Goal: Check status: Check status

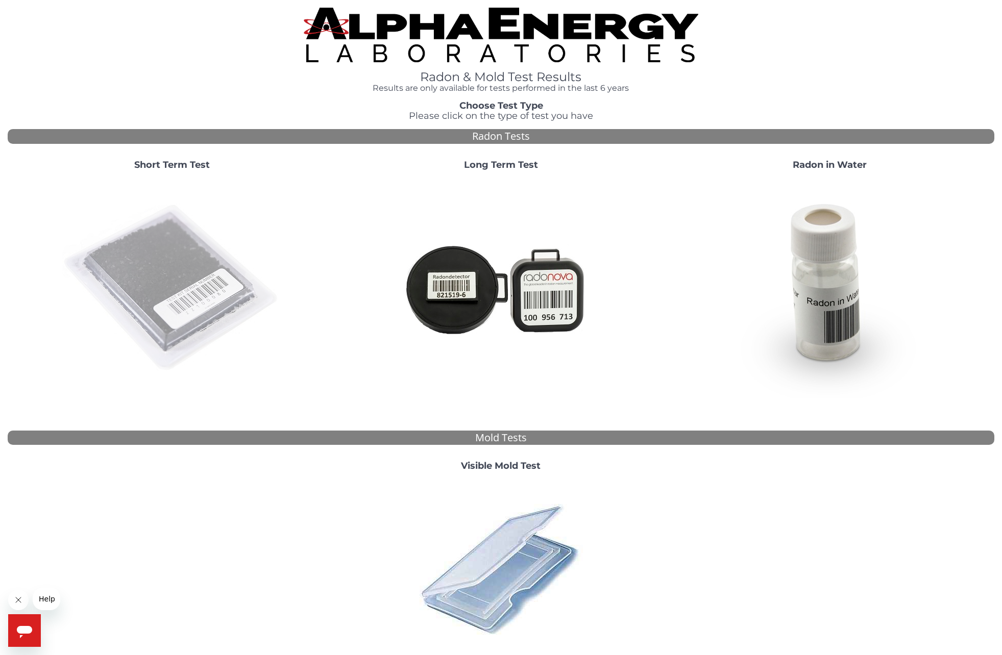
click at [177, 245] on img at bounding box center [171, 288] width 219 height 219
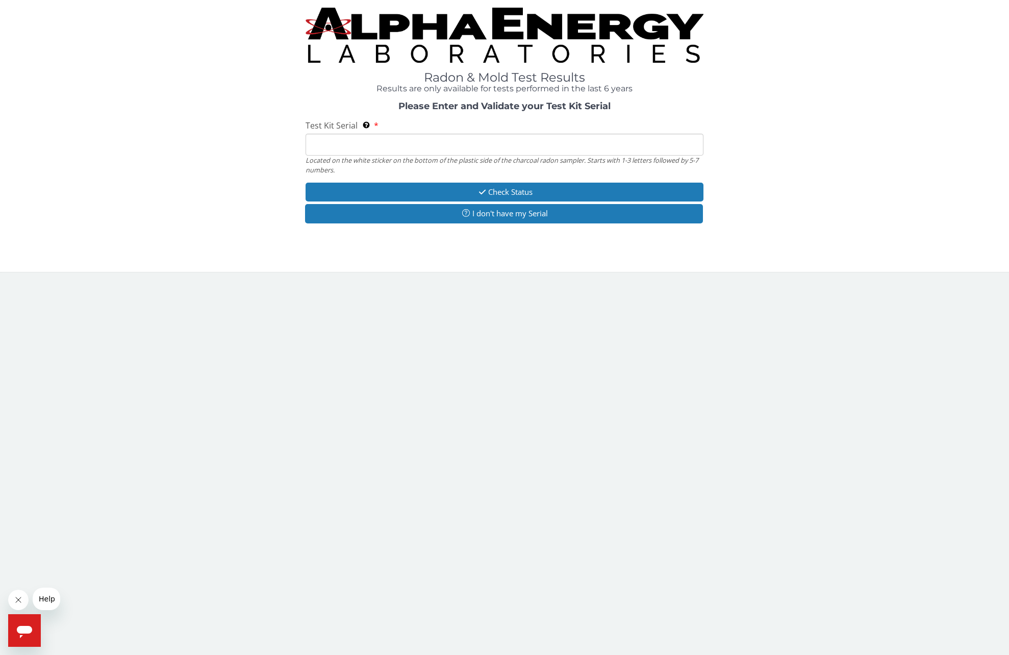
click at [331, 146] on input "Test Kit Serial Located on the white sticker on the bottom of the plastic side …" at bounding box center [505, 145] width 398 height 22
type input "FE451330"
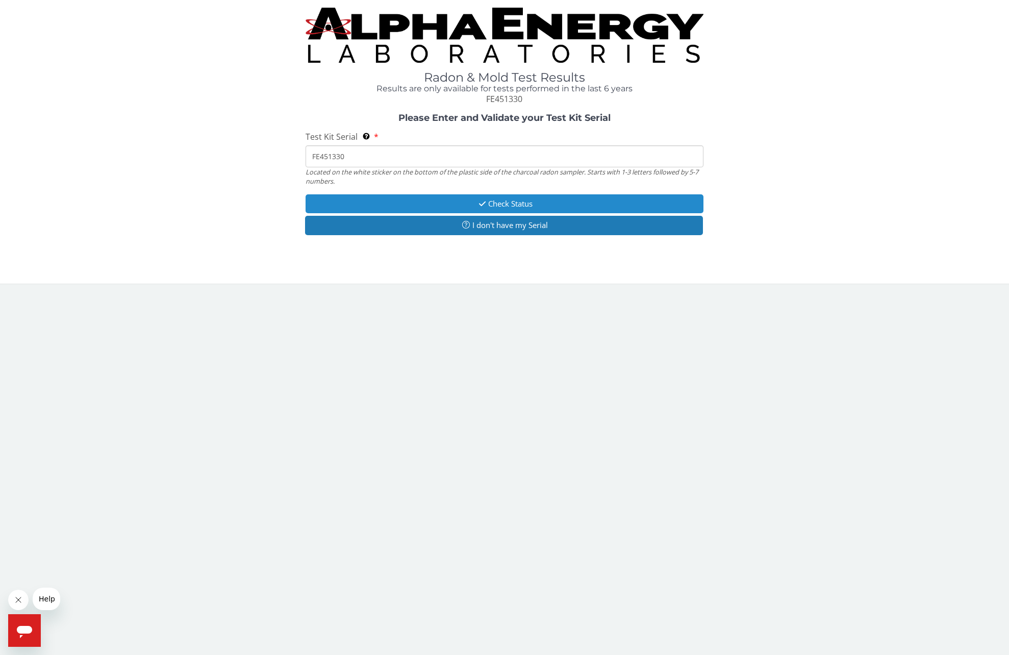
click at [525, 203] on button "Check Status" at bounding box center [505, 203] width 398 height 19
click at [452, 158] on input "FE451330" at bounding box center [505, 156] width 398 height 22
click at [496, 206] on button "Check Status" at bounding box center [505, 203] width 398 height 19
click at [21, 628] on icon "Open messaging window" at bounding box center [24, 632] width 15 height 12
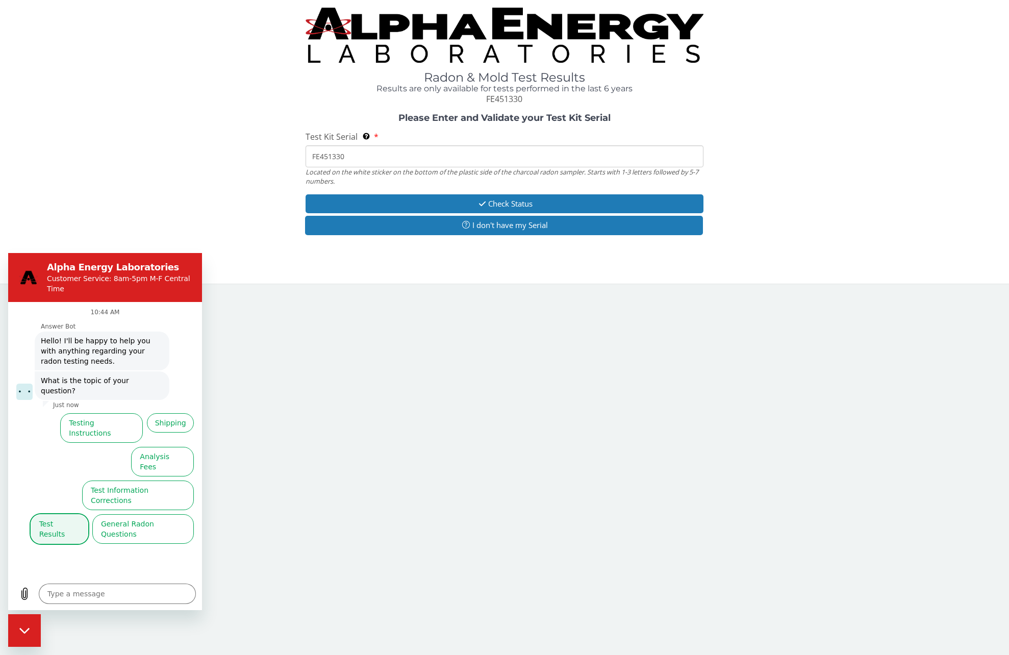
click at [62, 514] on button "Test Results" at bounding box center [60, 529] width 58 height 30
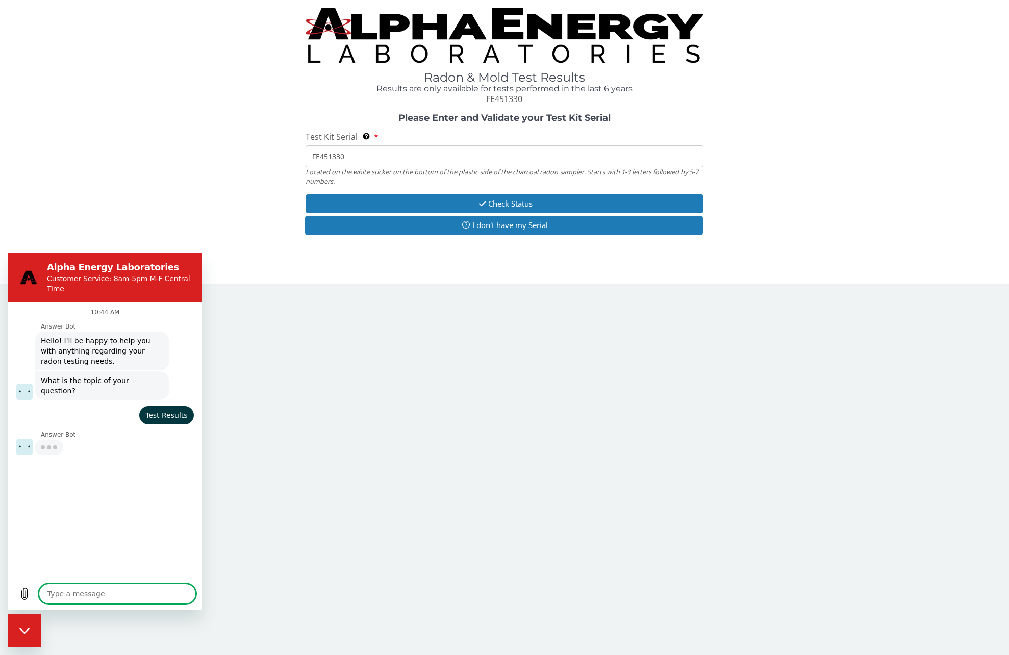
type textarea "x"
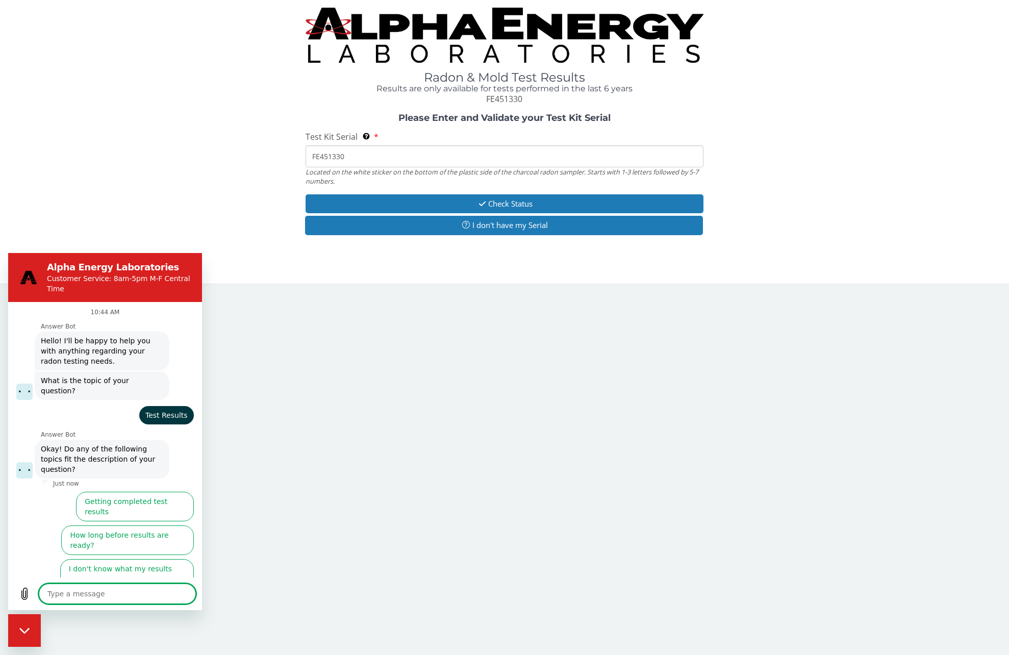
click at [66, 594] on textarea at bounding box center [117, 594] width 157 height 20
type textarea "t"
type textarea "x"
type textarea "th"
type textarea "x"
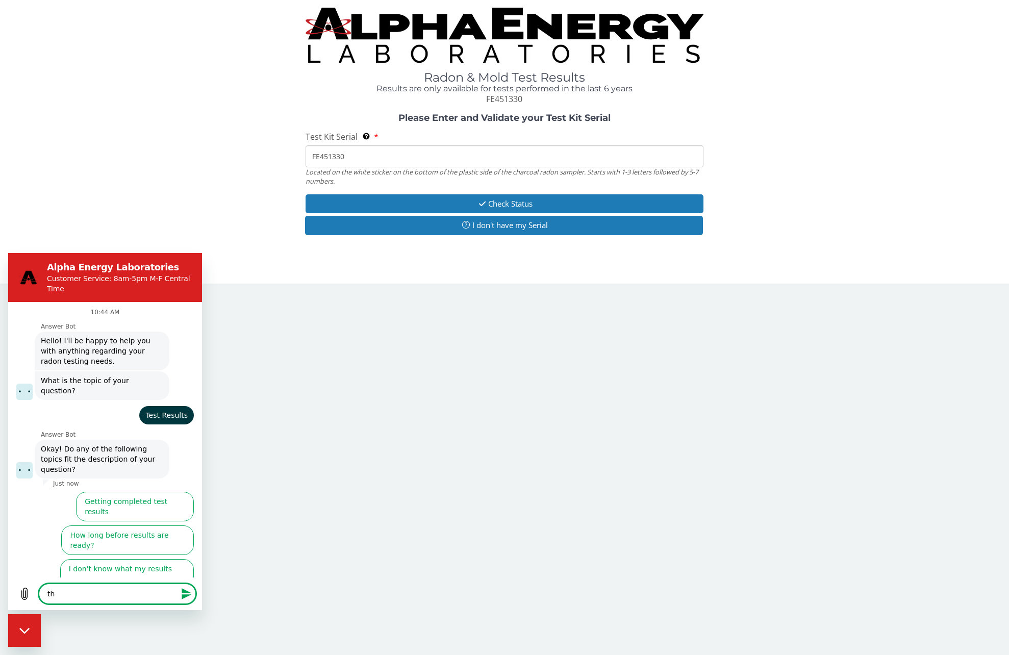
type textarea "the"
type textarea "x"
type textarea "the"
type textarea "x"
type textarea "the r"
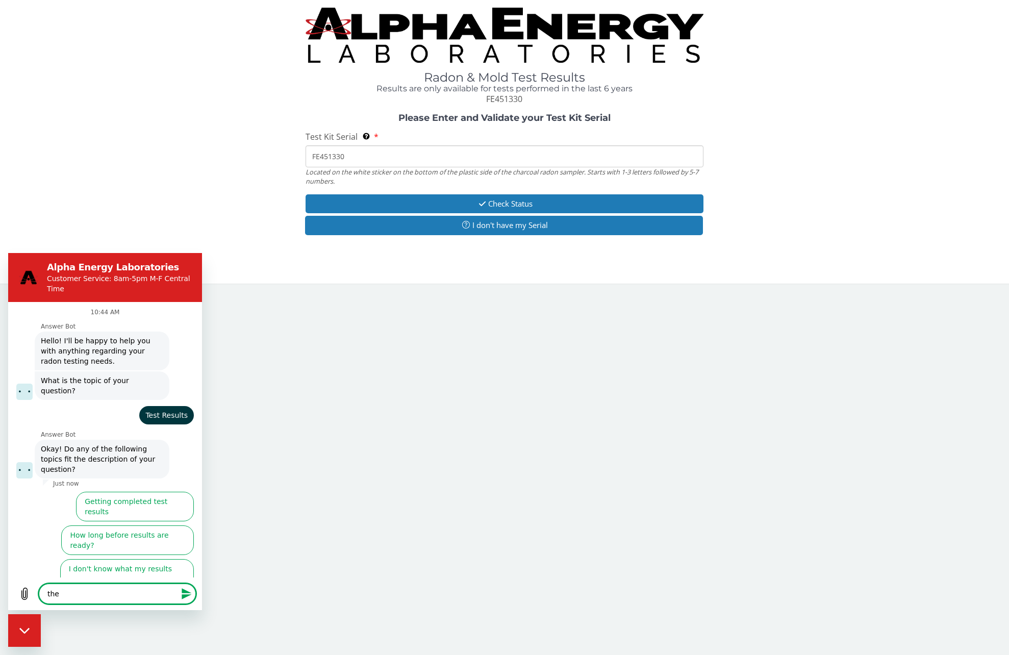
type textarea "x"
type textarea "the re"
type textarea "x"
type textarea "the res"
type textarea "x"
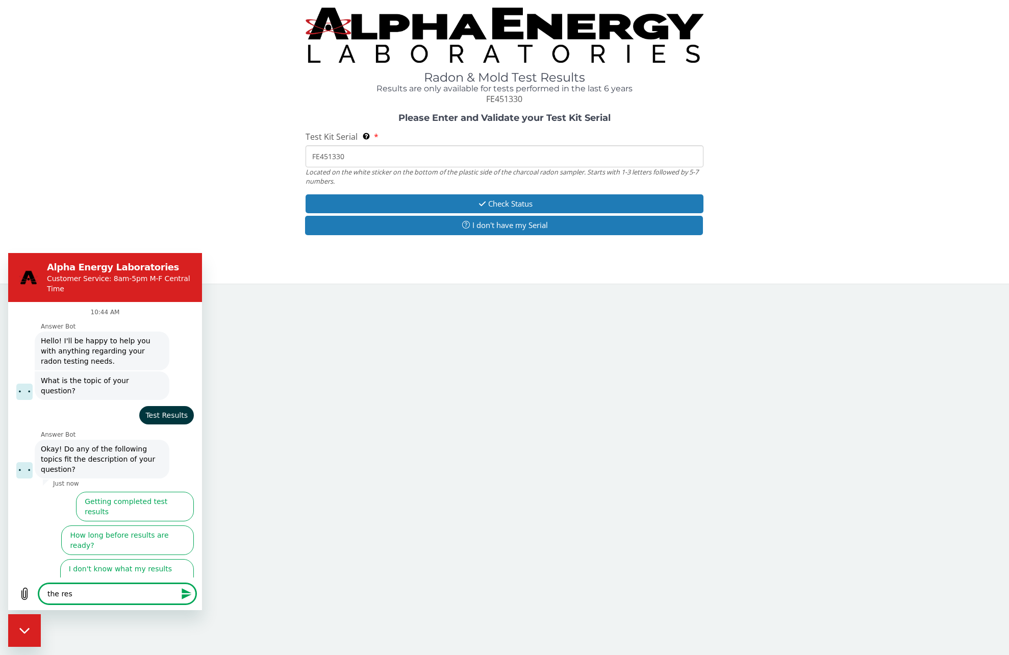
type textarea "the resu"
type textarea "x"
type textarea "the resul"
type textarea "x"
type textarea "the result"
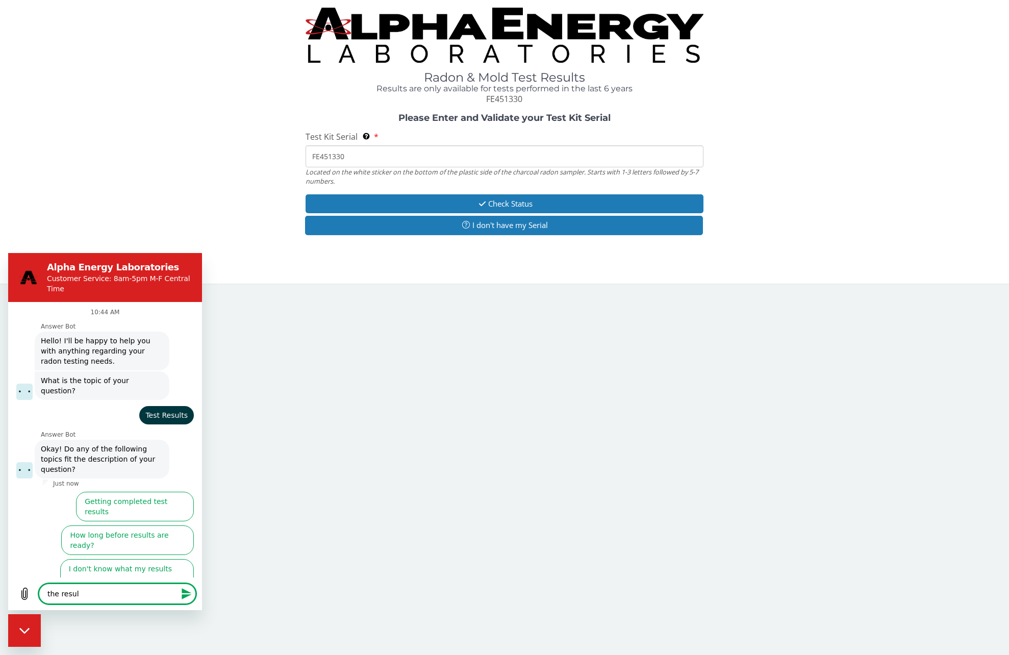
type textarea "x"
type textarea "the results"
type textarea "x"
type textarea "the results"
type textarea "x"
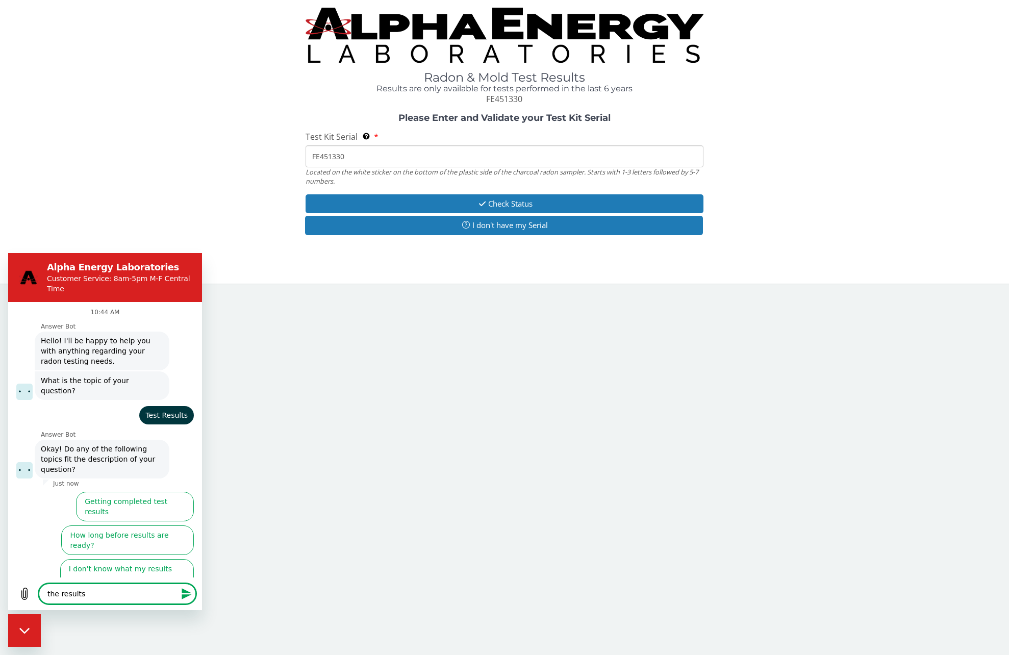
type textarea "the results f"
type textarea "x"
type textarea "the results fi"
type textarea "x"
type textarea "the results fil"
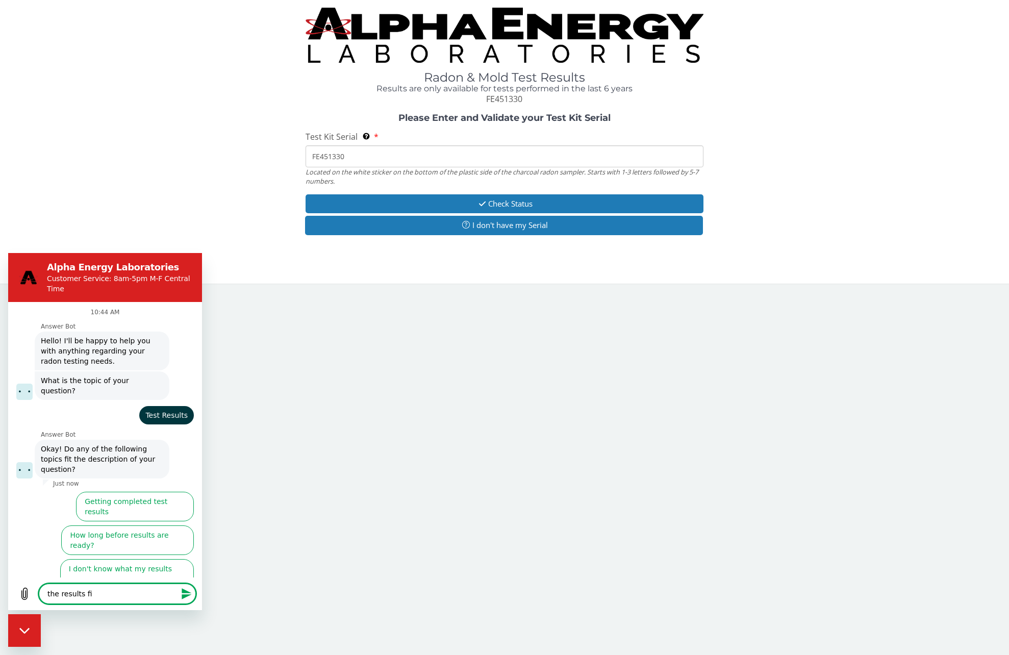
type textarea "x"
type textarea "the results file"
type textarea "x"
type textarea "the results file"
type textarea "x"
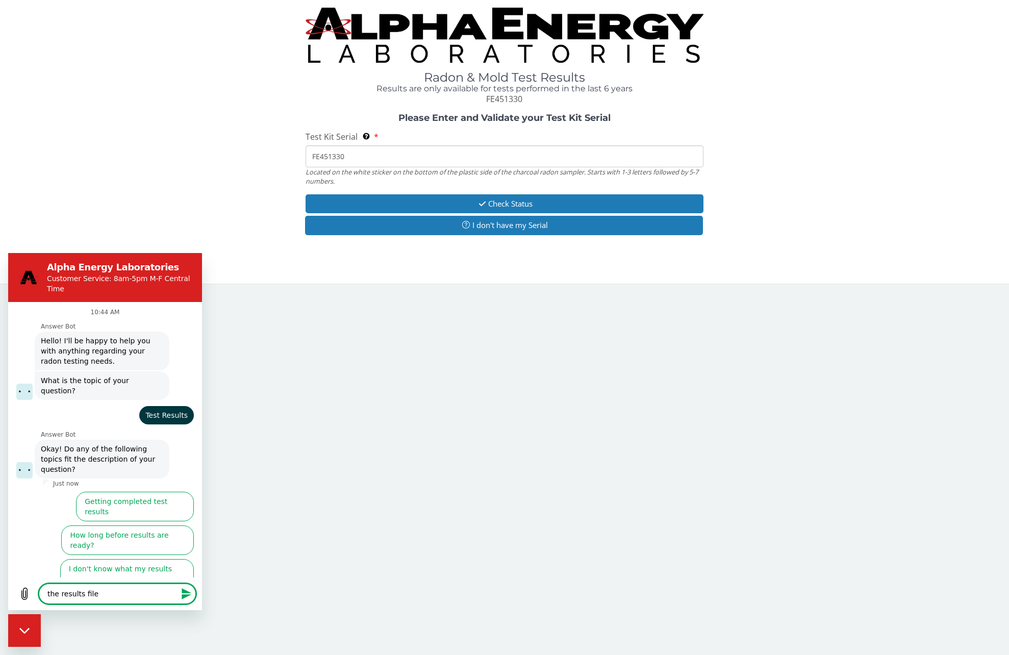
type textarea "the results file w"
type textarea "x"
type textarea "the results file wi"
type textarea "x"
type textarea "the results file wil"
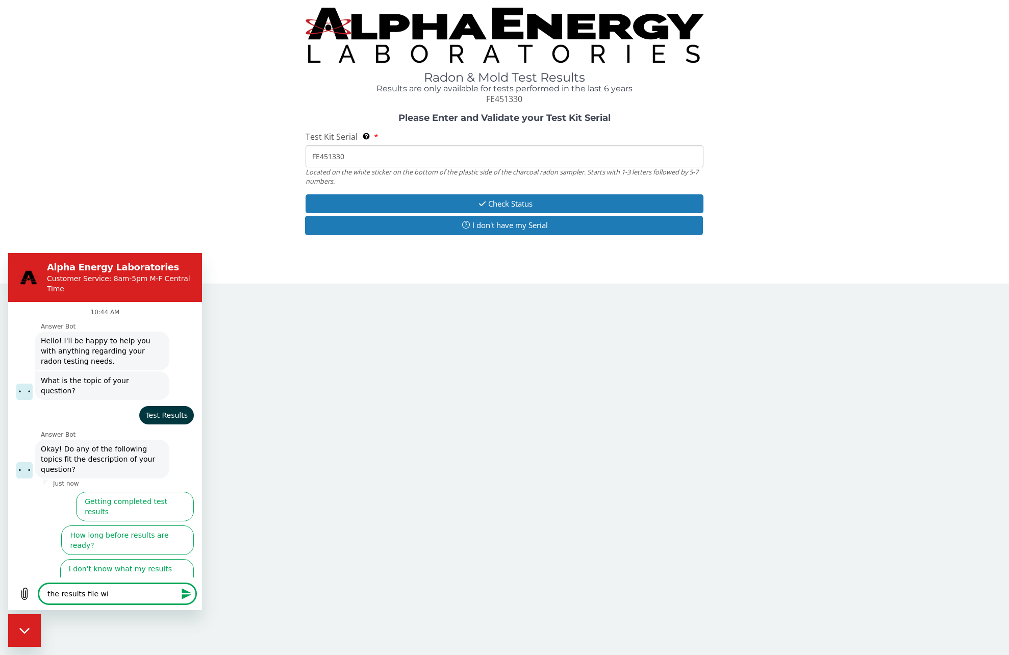
type textarea "x"
type textarea "the results file will"
type textarea "x"
type textarea "the results file will"
type textarea "x"
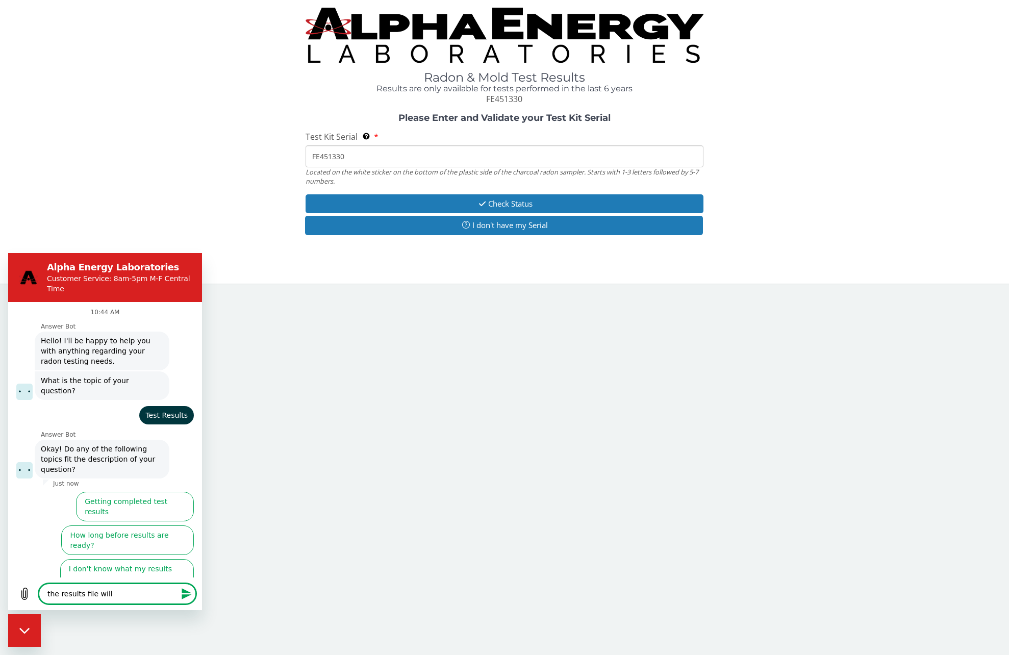
type textarea "the results file will n"
type textarea "x"
type textarea "the results file will no"
type textarea "x"
type textarea "the results file will not"
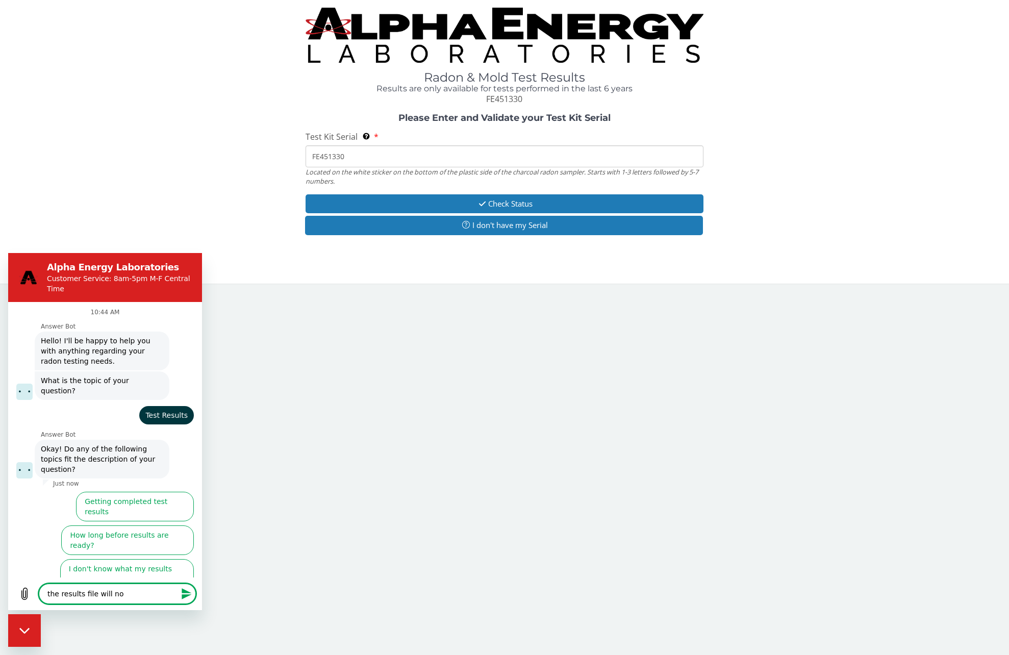
type textarea "x"
type textarea "the results file will not"
type textarea "x"
type textarea "the results file will not d"
type textarea "x"
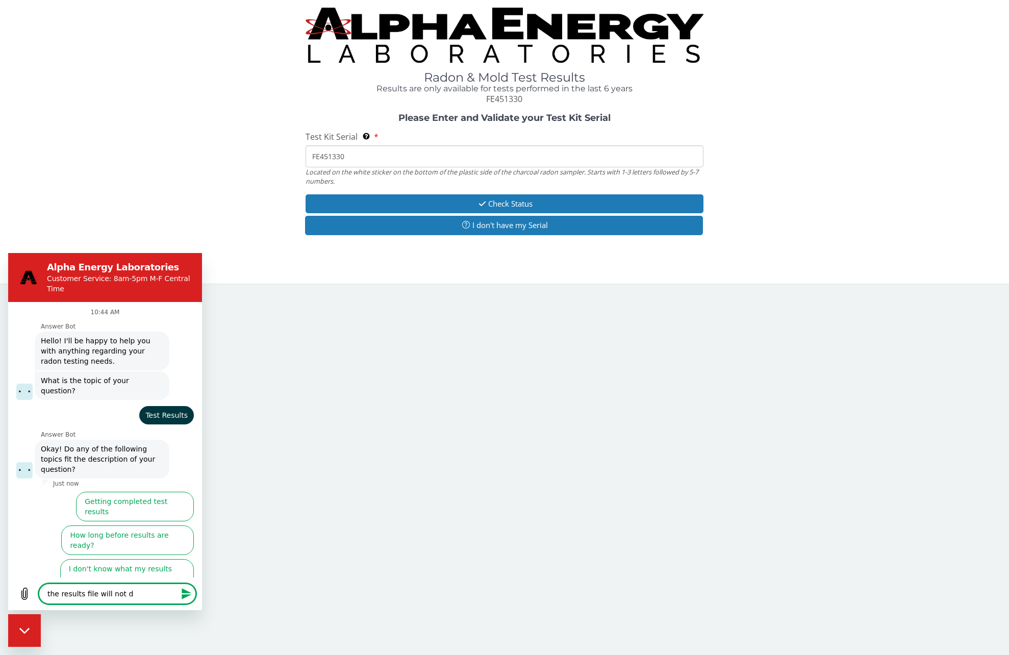
type textarea "the results file will not do"
type textarea "x"
type textarea "the results file will not dow"
type textarea "x"
type textarea "the results file will not down"
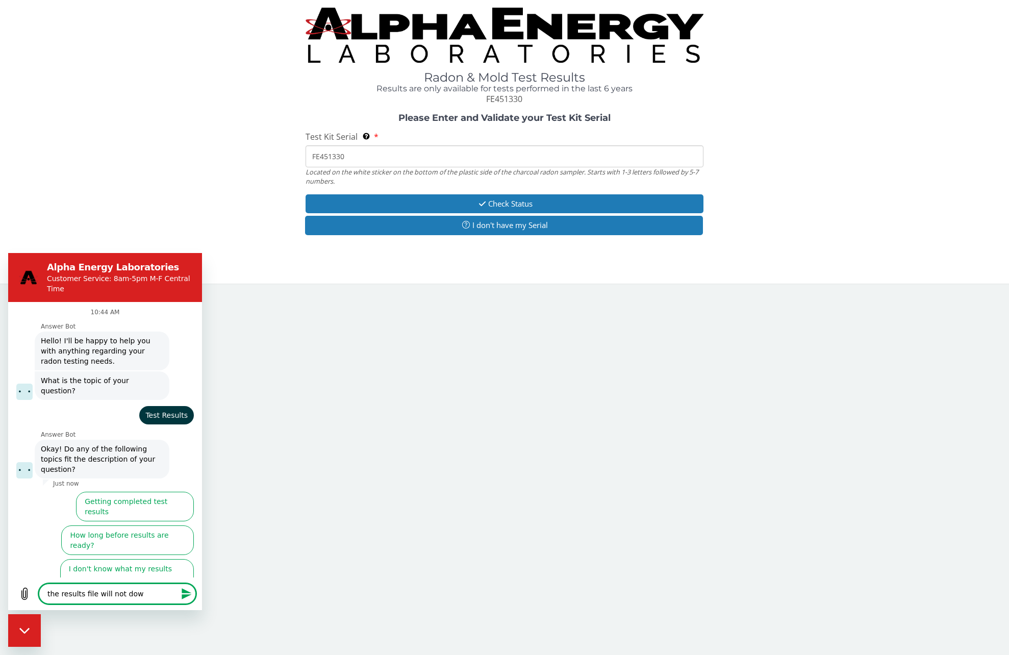
type textarea "x"
type textarea "the results file will not downl"
type textarea "x"
type textarea "the results file will not downlo"
type textarea "x"
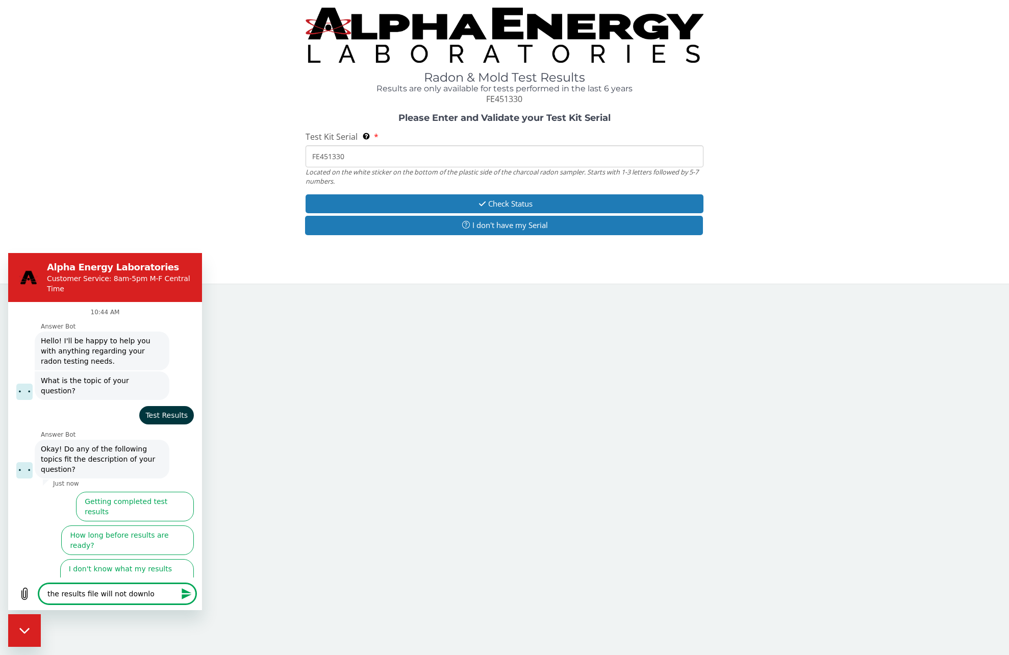
type textarea "the results file will not downloa"
type textarea "x"
type textarea "the results file will not download"
type textarea "x"
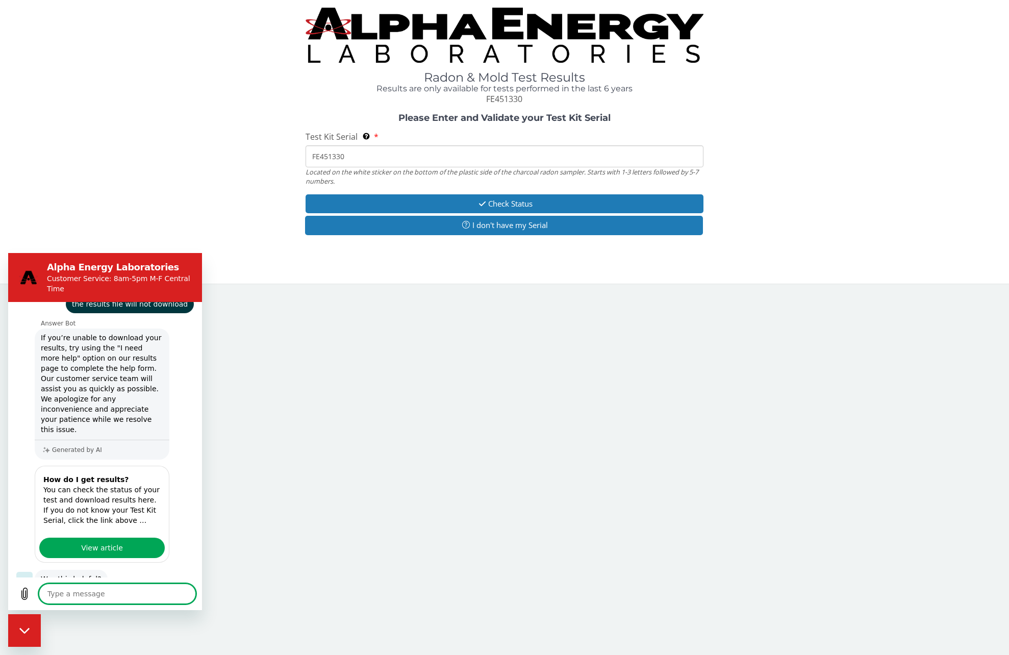
scroll to position [215, 0]
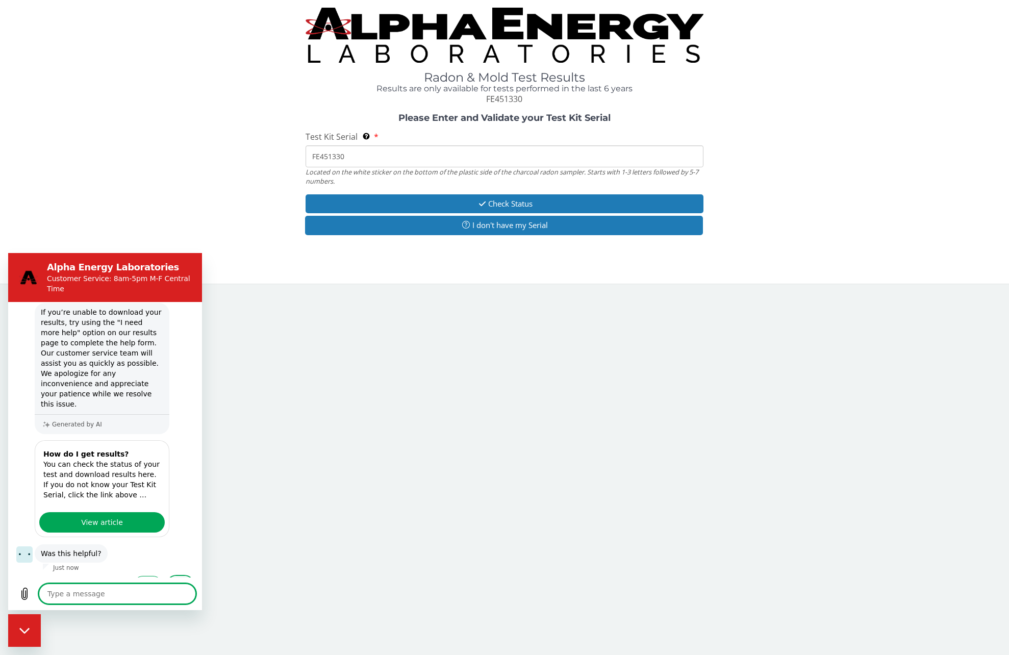
click at [172, 576] on button "No" at bounding box center [180, 585] width 27 height 19
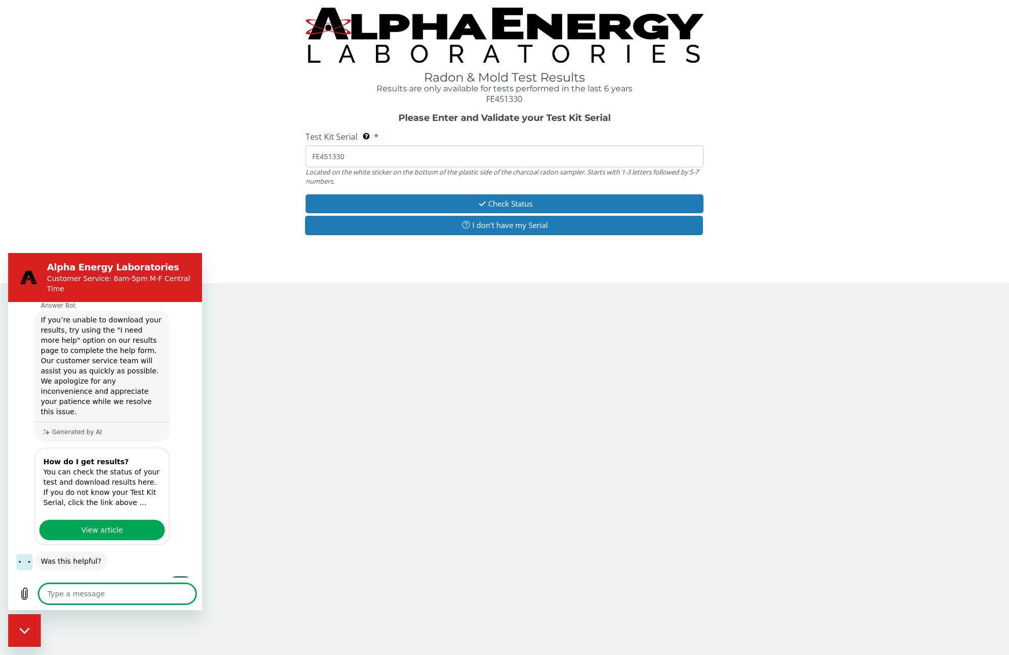
scroll to position [260, 0]
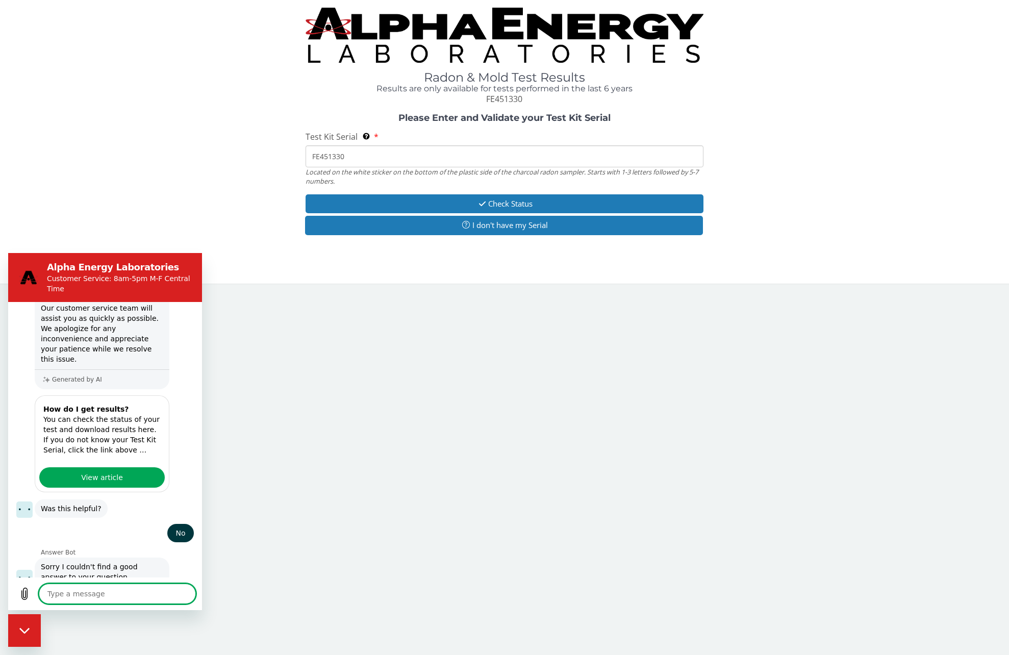
click at [90, 213] on div "Please Enter and Validate your Test Kit Serial Test Kit Serial Located on the w…" at bounding box center [505, 175] width 994 height 125
click at [23, 626] on div "Close messaging window" at bounding box center [24, 630] width 31 height 31
type textarea "x"
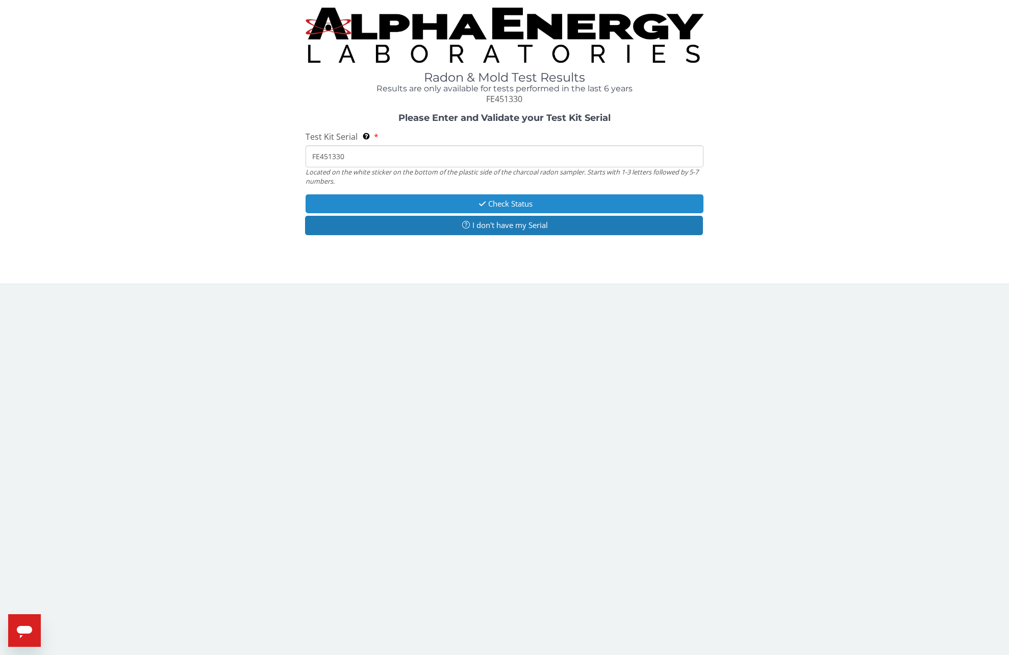
click at [495, 205] on button "Check Status" at bounding box center [505, 203] width 398 height 19
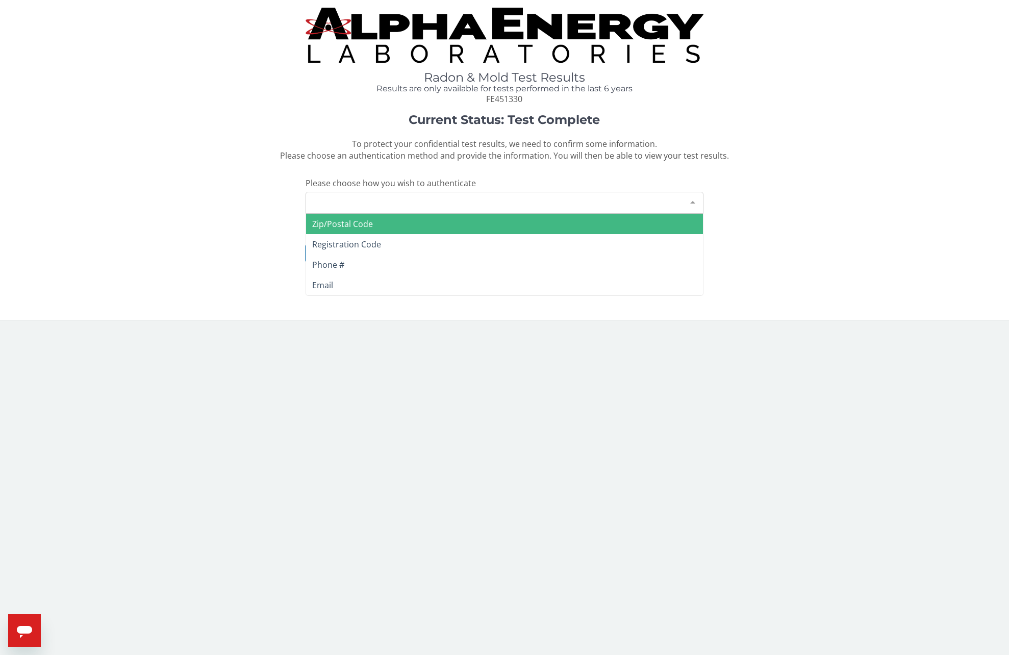
click at [638, 198] on div "Please make a selection" at bounding box center [505, 203] width 398 height 22
click at [360, 225] on span "Zip/Postal Code" at bounding box center [342, 223] width 61 height 11
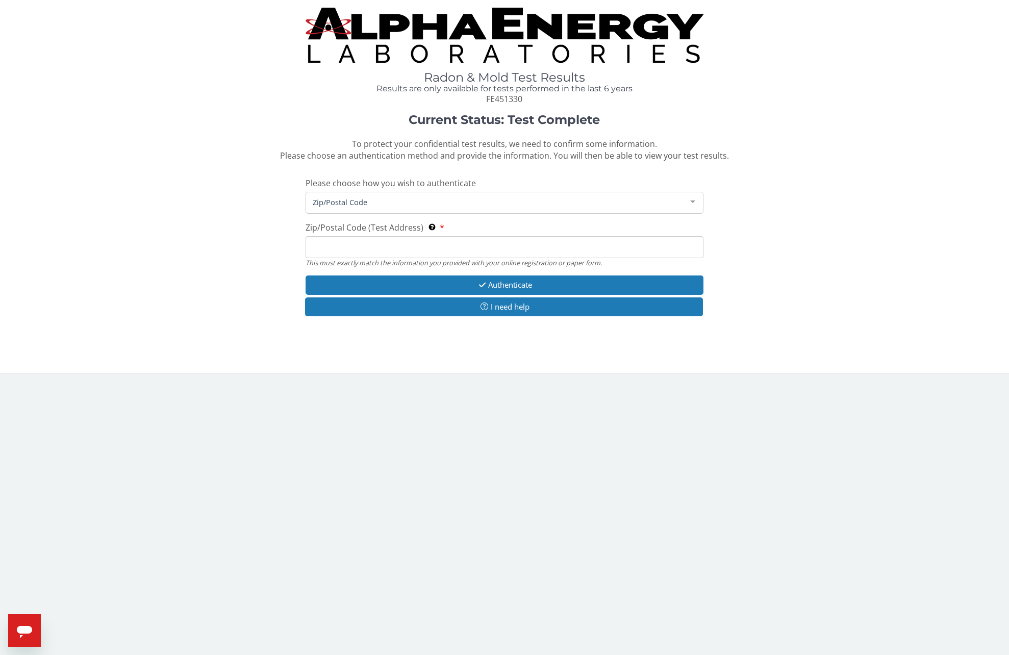
click at [344, 247] on input "Zip/Postal Code (Test Address) This must exactly match the information you prov…" at bounding box center [505, 247] width 398 height 22
type input "02360"
click at [521, 285] on button "Authenticate" at bounding box center [505, 285] width 398 height 19
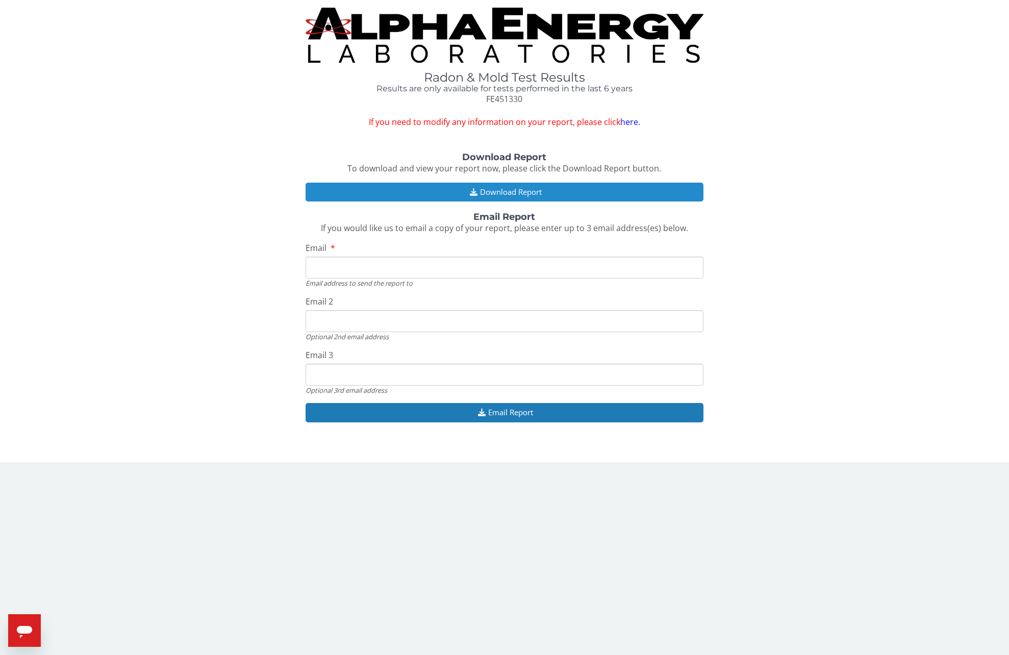
click at [498, 191] on button "Download Report" at bounding box center [505, 192] width 398 height 19
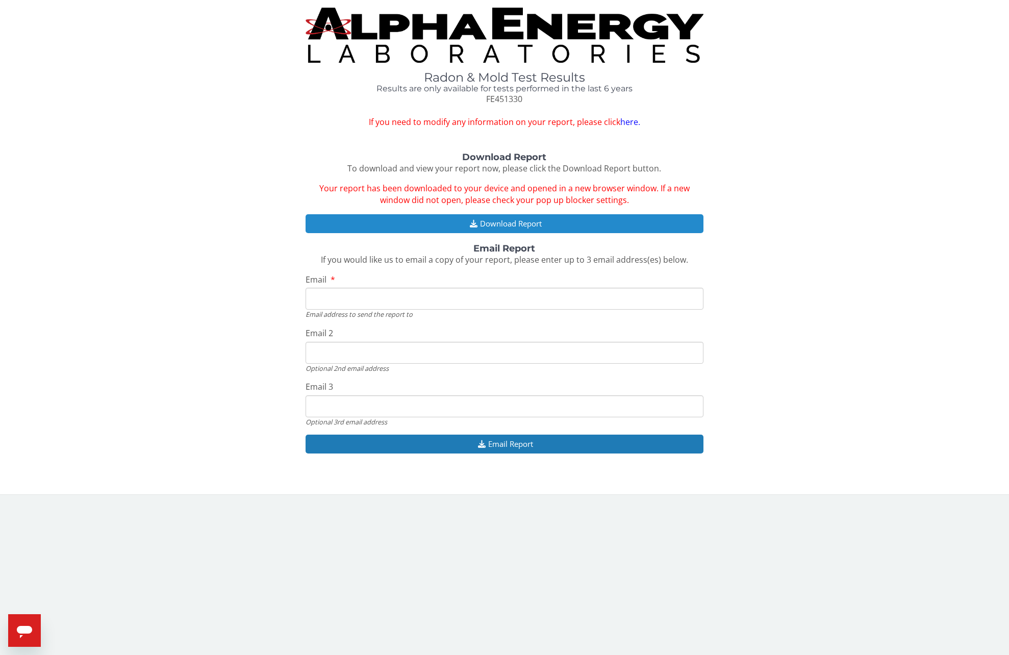
type textarea "x"
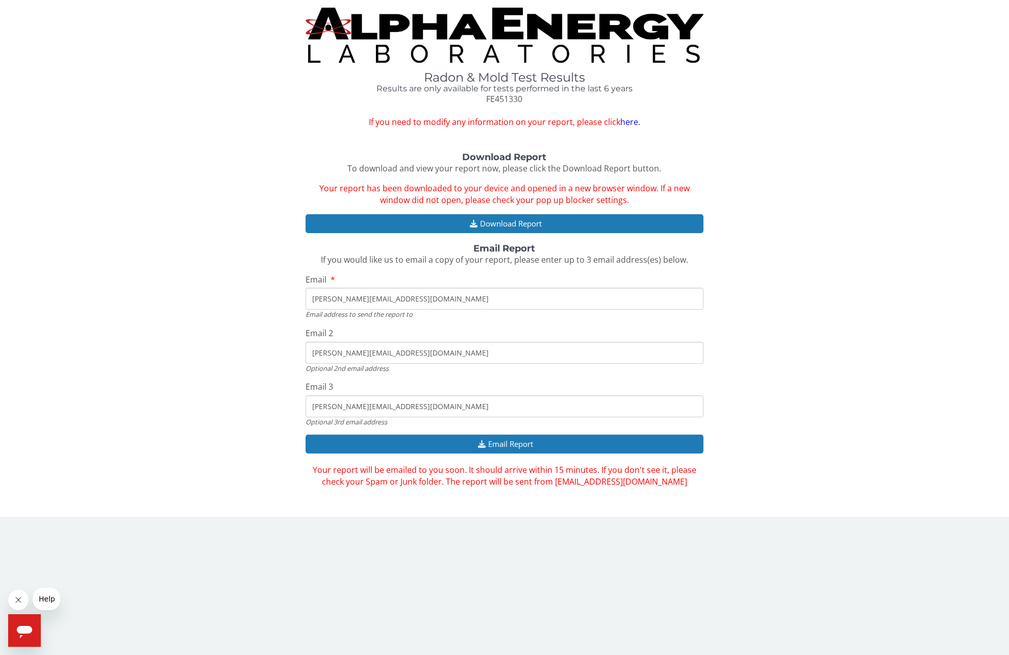
click at [46, 600] on span "Help" at bounding box center [47, 599] width 16 height 8
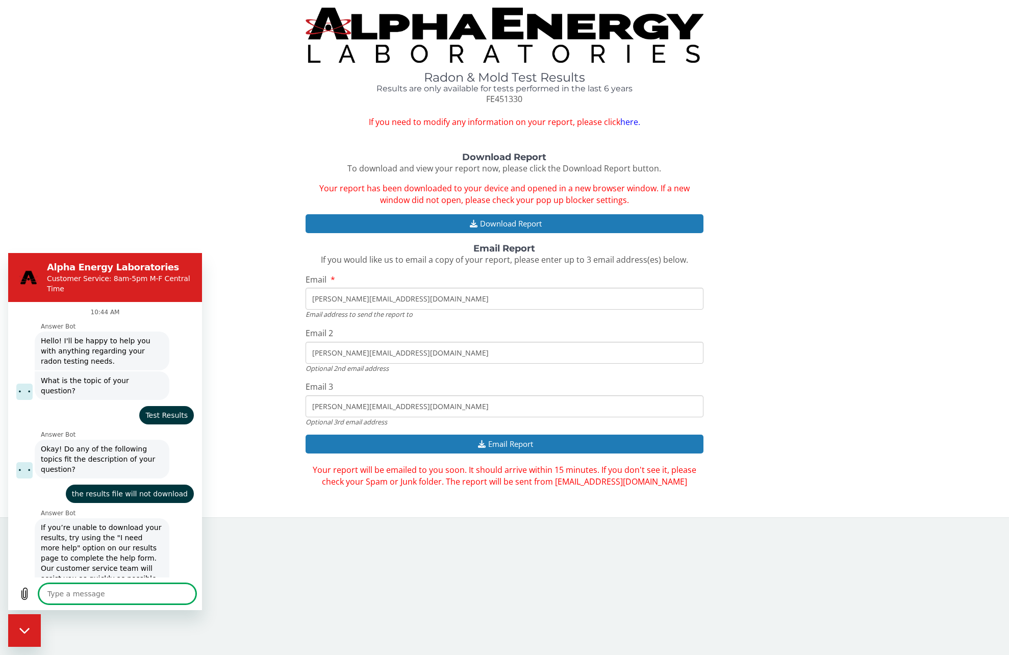
scroll to position [260, 0]
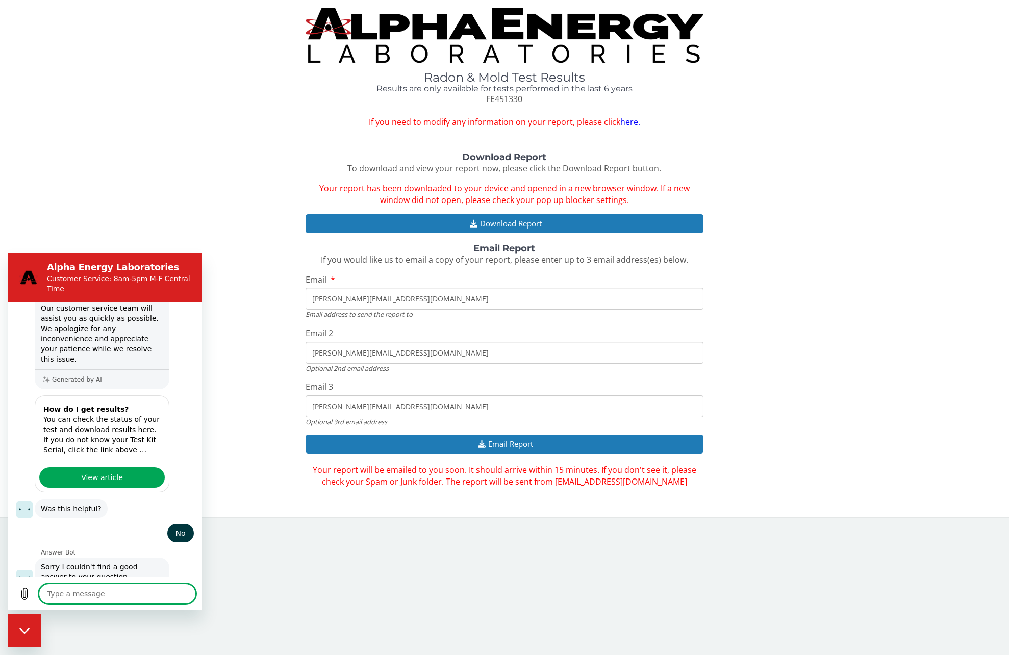
type textarea "W"
type textarea "x"
type textarea "Wh"
type textarea "x"
type textarea "Who"
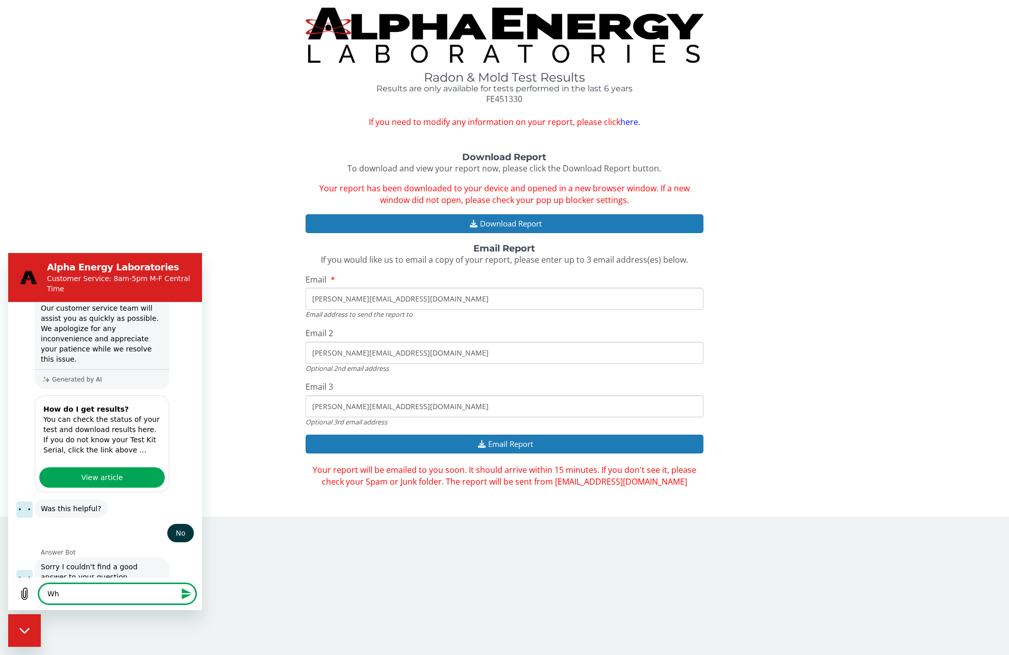
type textarea "x"
type textarea "Who"
type textarea "x"
type textarea "Who c"
type textarea "x"
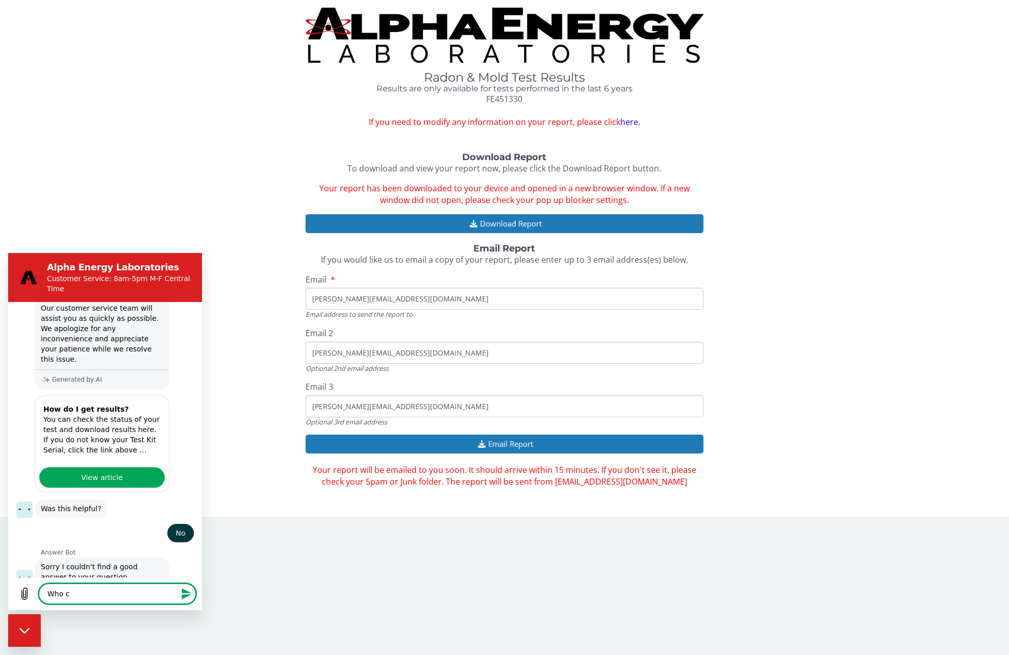
type textarea "Who ca"
type textarea "x"
type textarea "Who can"
type textarea "x"
type textarea "Who can"
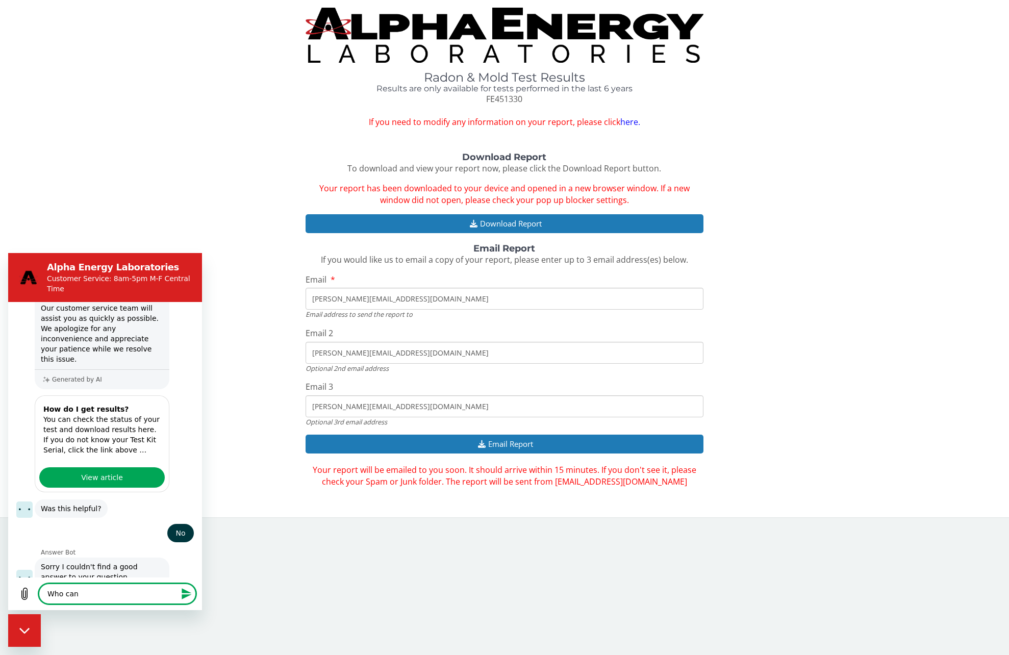
type textarea "x"
type textarea "Who can i"
type textarea "x"
type textarea "Who can i"
type textarea "x"
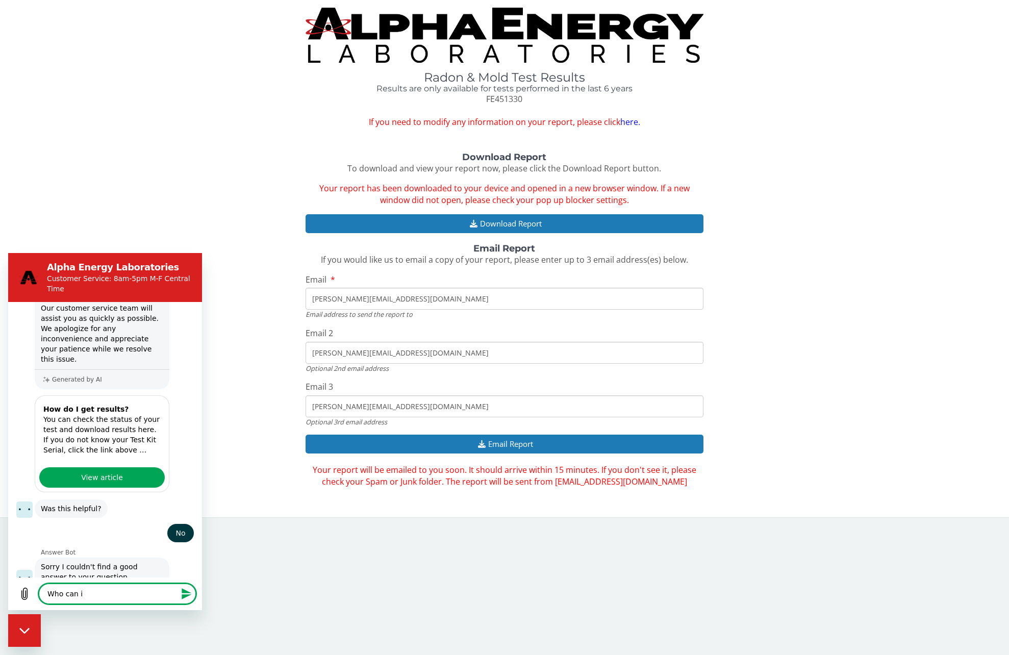
type textarea "Who can i c"
type textarea "x"
type textarea "Who can i ca"
type textarea "x"
type textarea "Who can i cal"
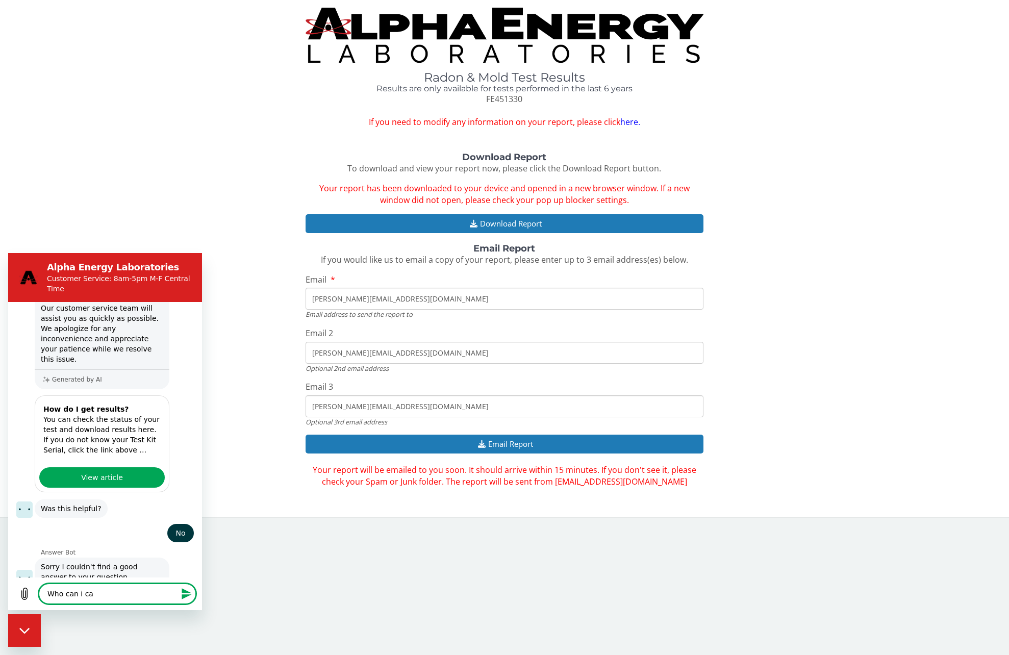
type textarea "x"
type textarea "Who can i call"
type textarea "x"
type textarea "Who can i call"
type textarea "x"
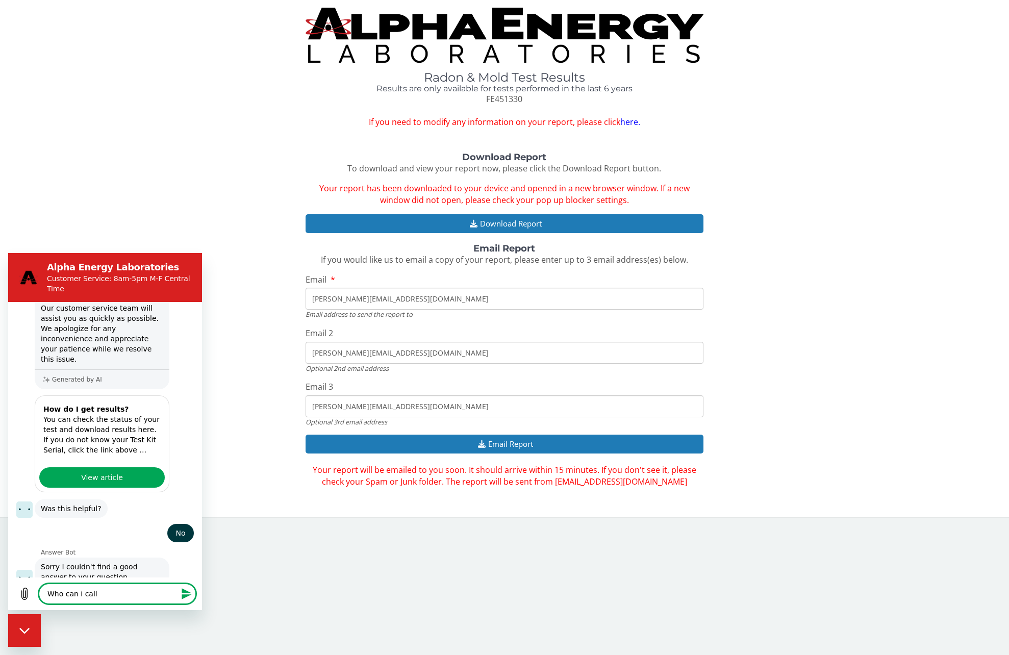
type textarea "Who can i call f"
type textarea "x"
type textarea "Who can i call fo"
type textarea "x"
type textarea "Who can i call for"
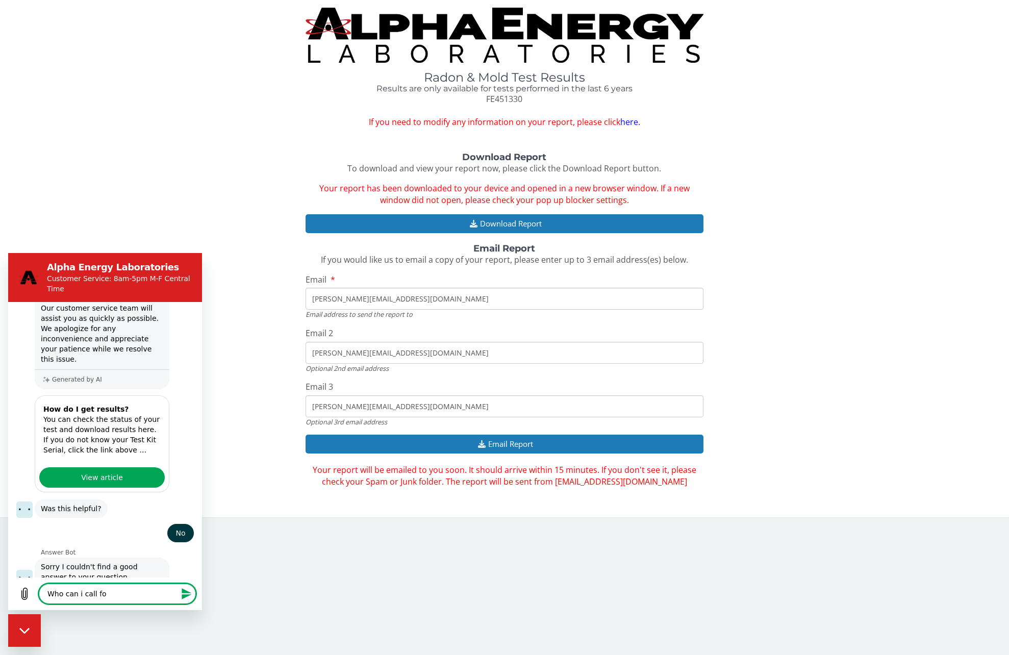
type textarea "x"
type textarea "Who can i call for"
type textarea "x"
type textarea "Who can i call for h"
type textarea "x"
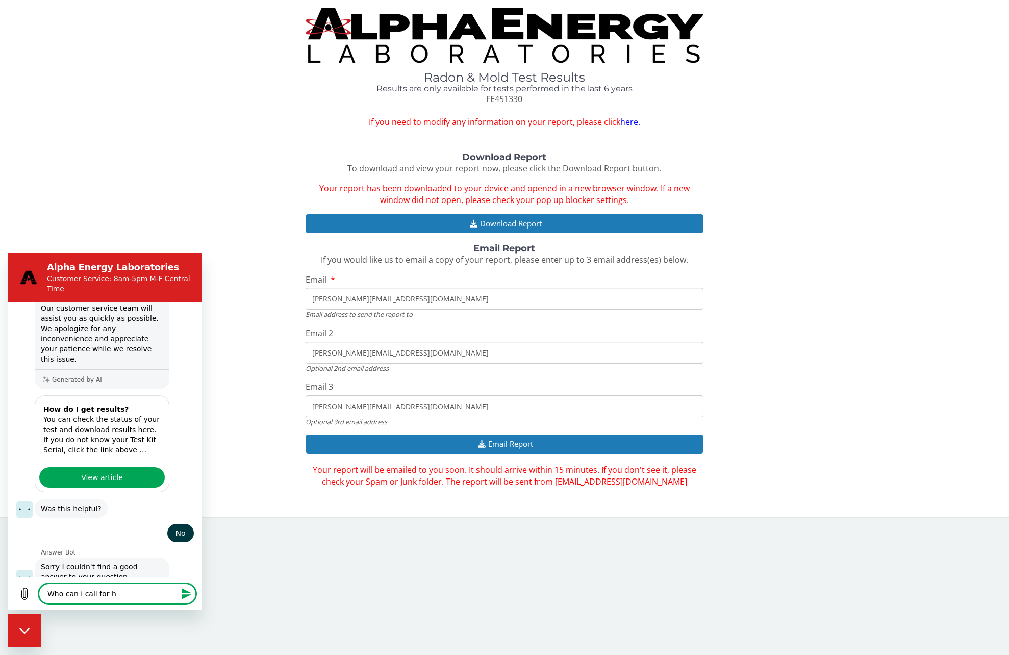
type textarea "Who can i call for he"
type textarea "x"
type textarea "Who can i call for [PERSON_NAME]"
type textarea "x"
type textarea "Who can i call for help"
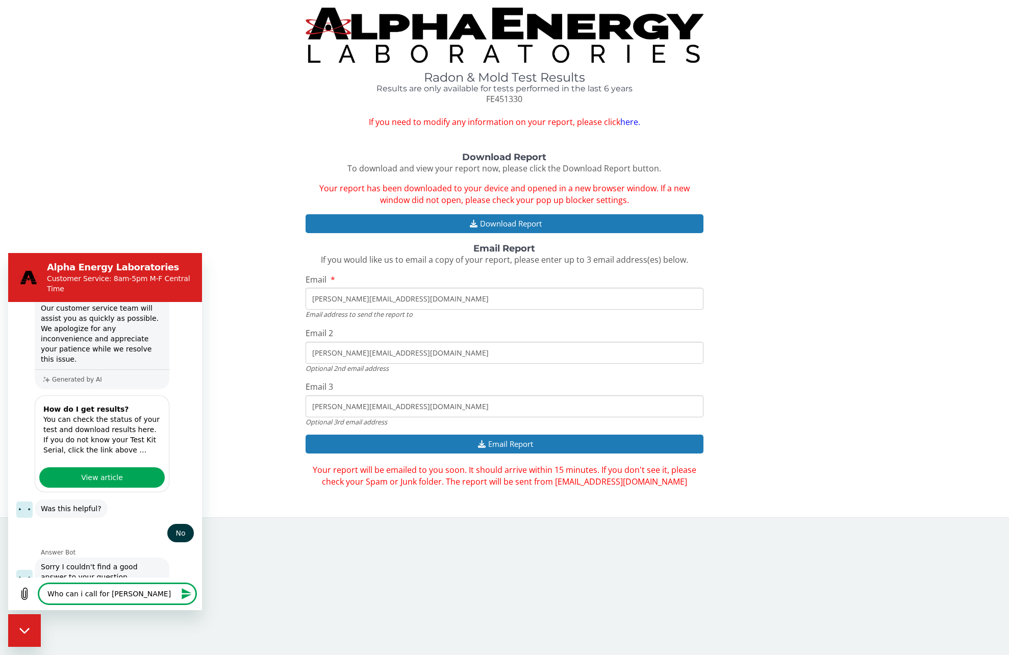
type textarea "x"
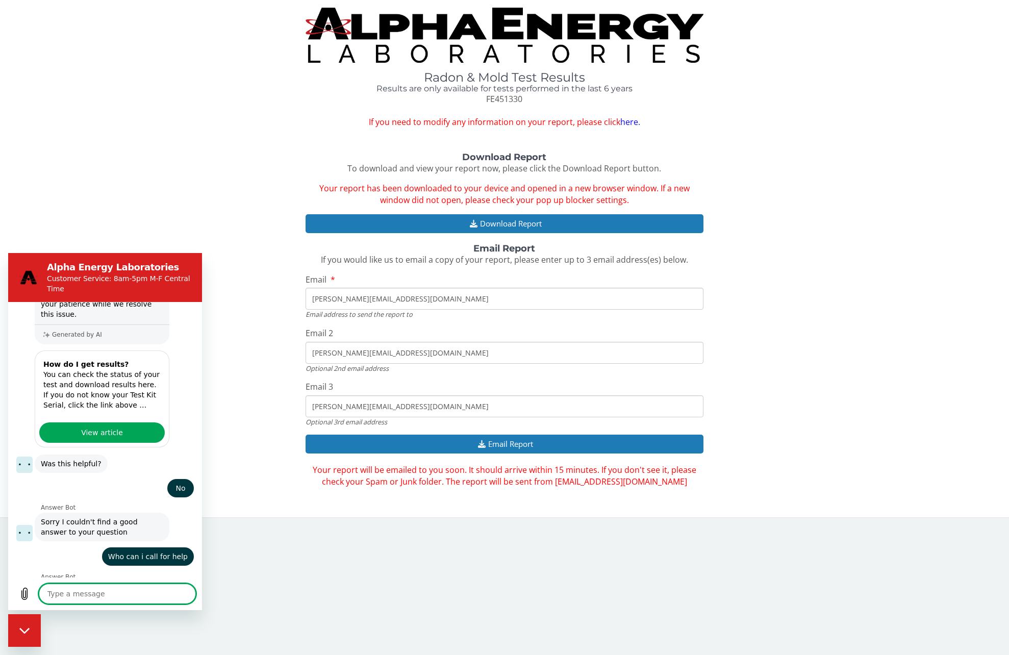
scroll to position [304, 0]
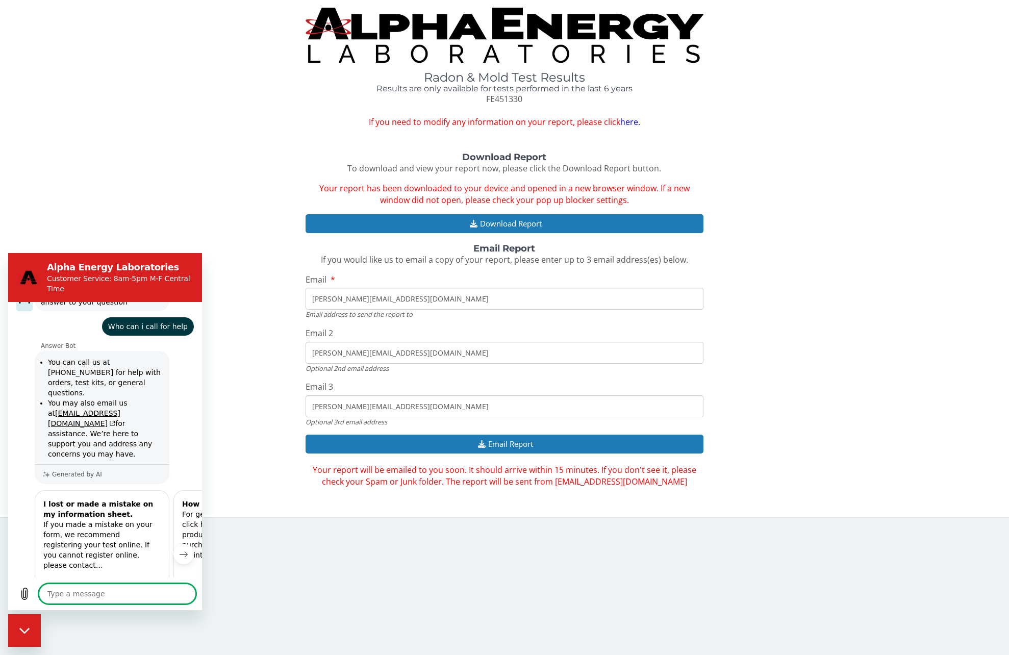
type textarea "x"
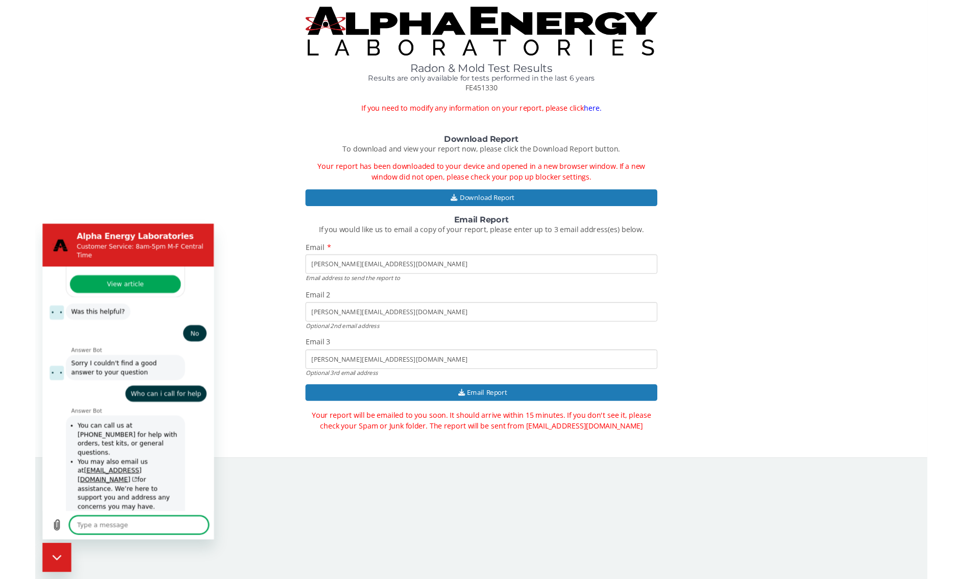
scroll to position [418, 0]
